Goal: Task Accomplishment & Management: Use online tool/utility

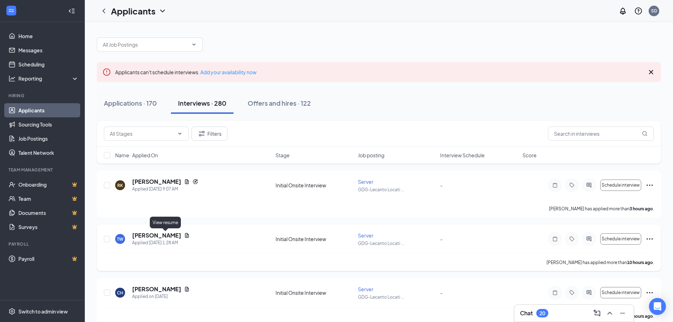
click at [184, 233] on icon "Document" at bounding box center [187, 235] width 6 height 6
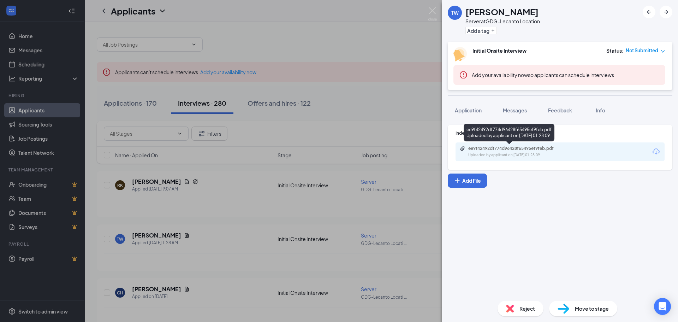
click at [547, 156] on div "Uploaded by applicant on [DATE] 01:28:09" at bounding box center [521, 155] width 106 height 6
click at [512, 151] on div "ee9f42492df774d96428f65495ef9feb.pdf Uploaded by applicant on [DATE] 01:28:09" at bounding box center [517, 152] width 114 height 12
click at [399, 101] on div "[PERSON_NAME] Server at GDG-Lecanto Location Add a tag Initial Onsite Interview…" at bounding box center [339, 161] width 678 height 322
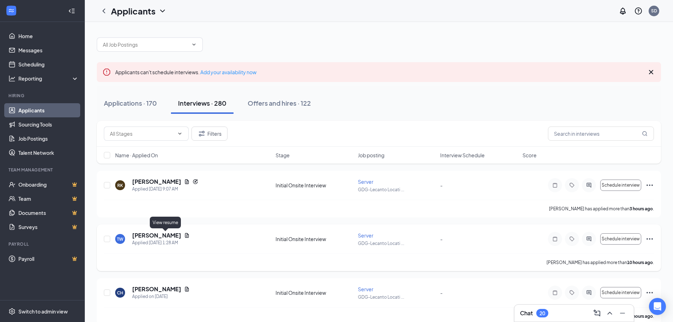
click at [185, 234] on icon "Document" at bounding box center [187, 235] width 4 height 5
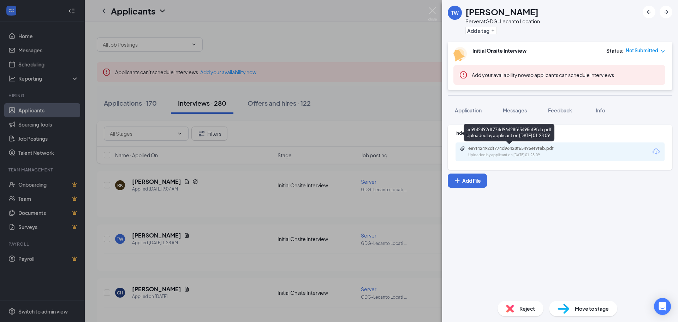
click at [497, 152] on div "ee9f42492df774d96428f65495ef9feb.pdf Uploaded by applicant on [DATE] 01:28:09" at bounding box center [517, 152] width 114 height 12
click at [437, 8] on img at bounding box center [432, 14] width 9 height 14
